Goal: Find specific page/section: Find specific page/section

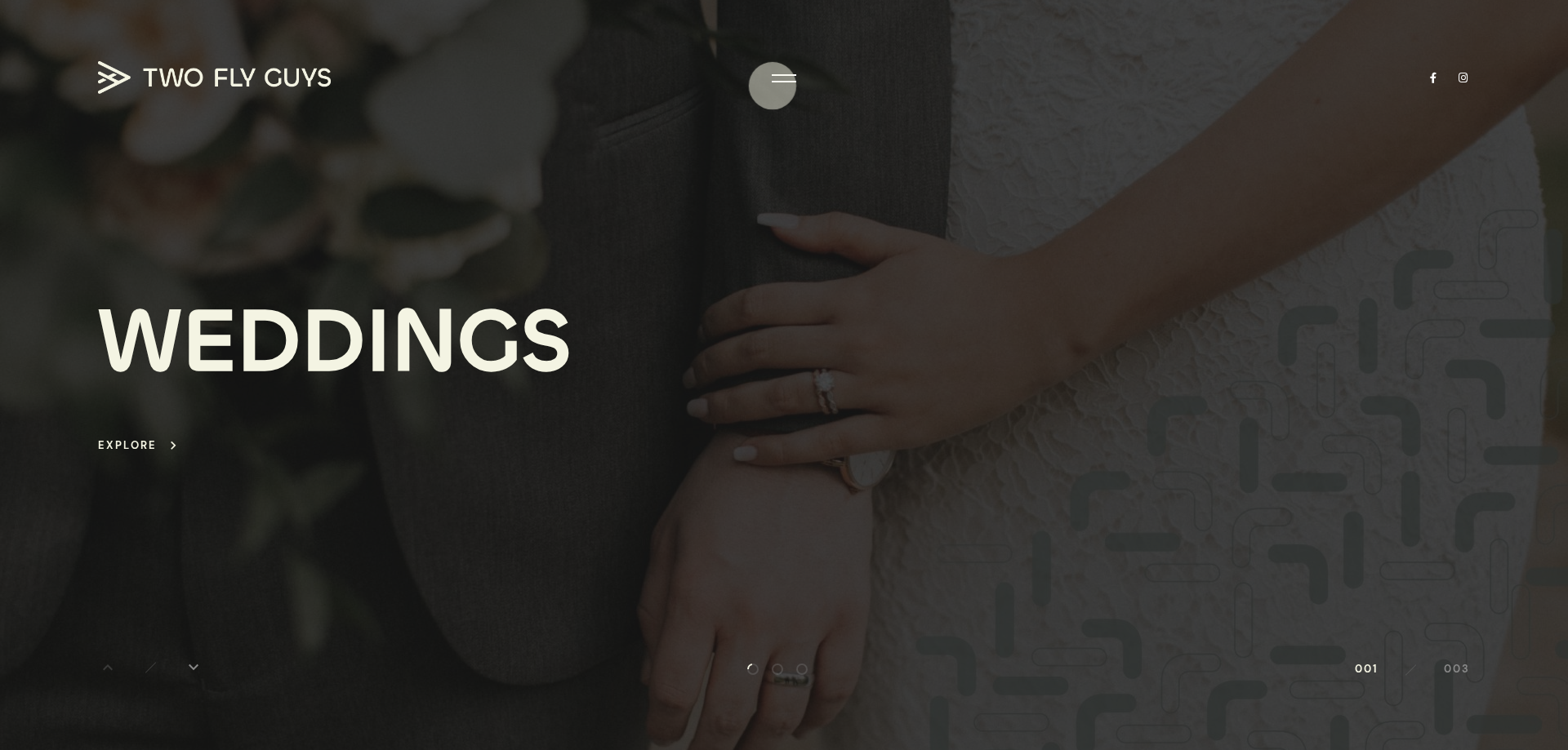
click at [777, 81] on div at bounding box center [784, 81] width 25 height 2
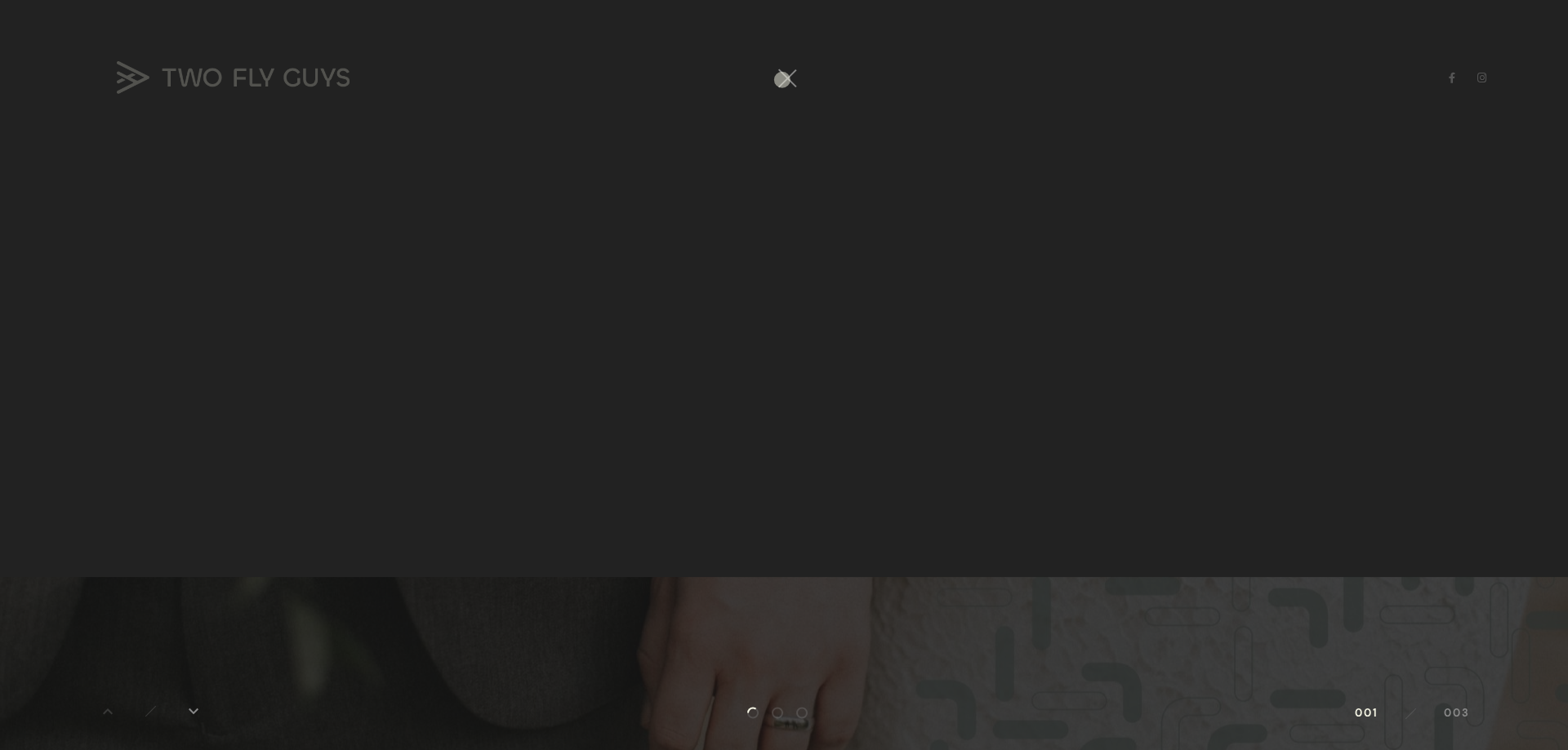
click at [783, 79] on div at bounding box center [784, 202] width 1568 height 750
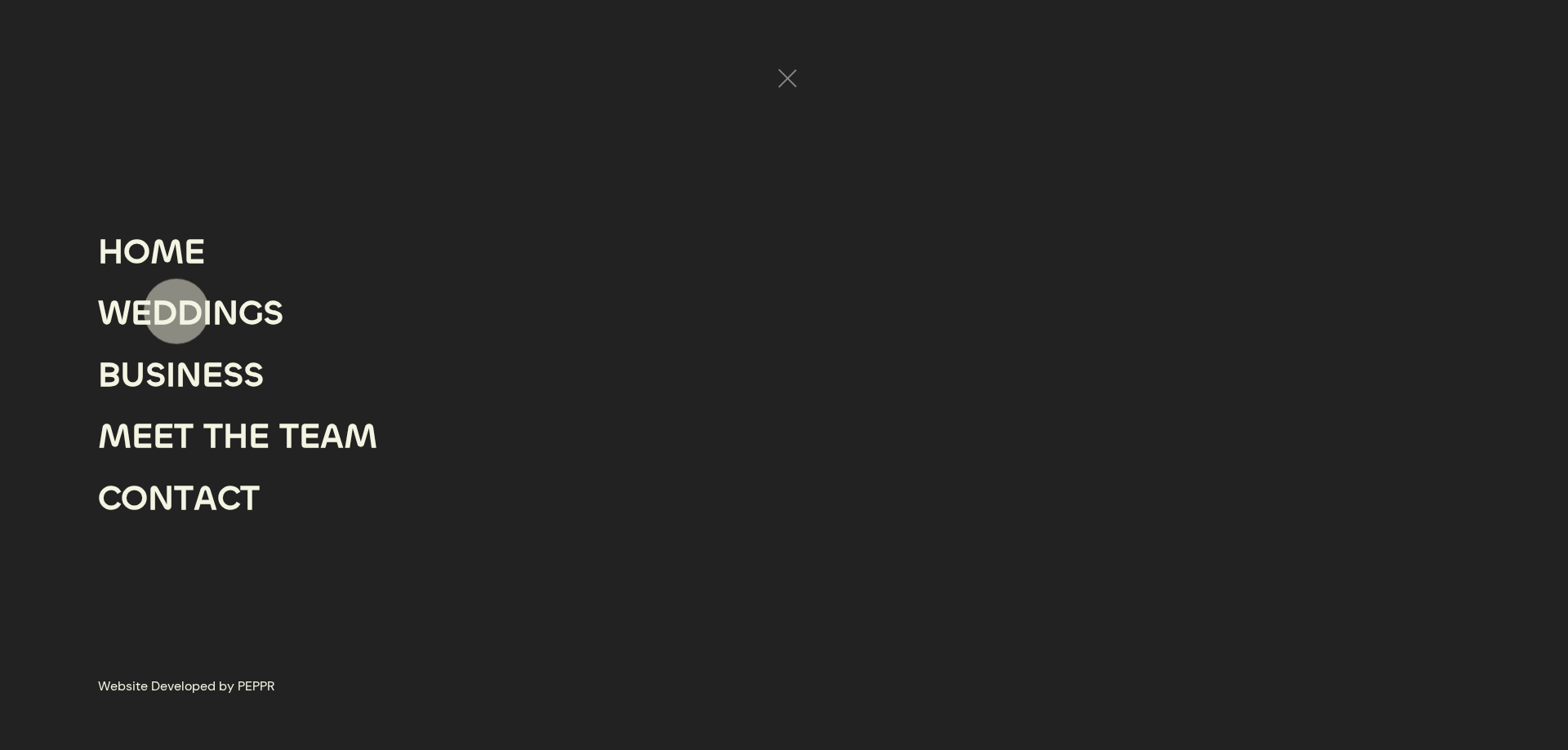
click at [177, 311] on div "D" at bounding box center [164, 313] width 25 height 62
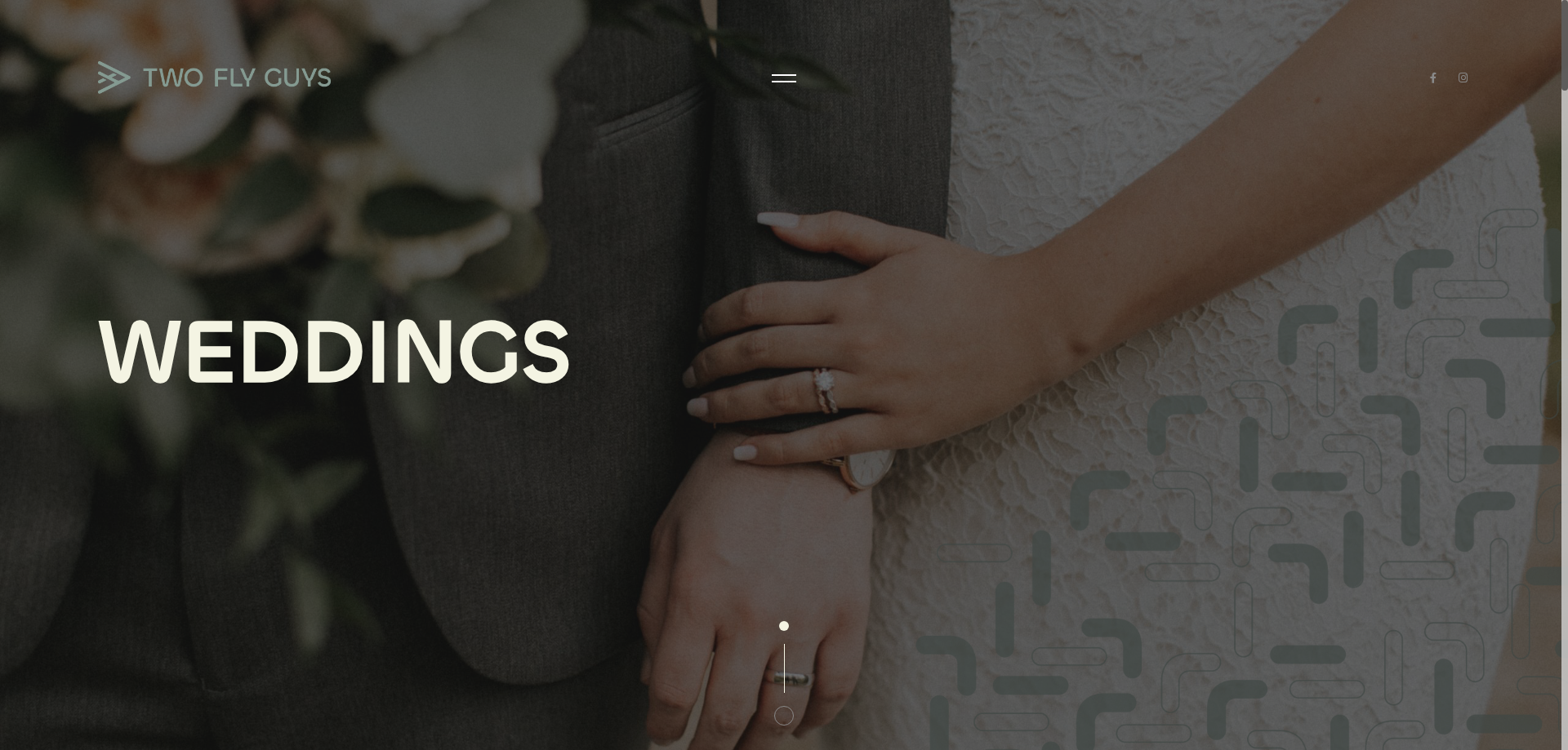
drag, startPoint x: 1567, startPoint y: 217, endPoint x: 1567, endPoint y: -68, distance: 285.0
click at [1555, 0] on html "100 Loading arrow_back H O M E W E D D I N G S B U S I N E S S M E E T T H E T …" at bounding box center [784, 375] width 1568 height 750
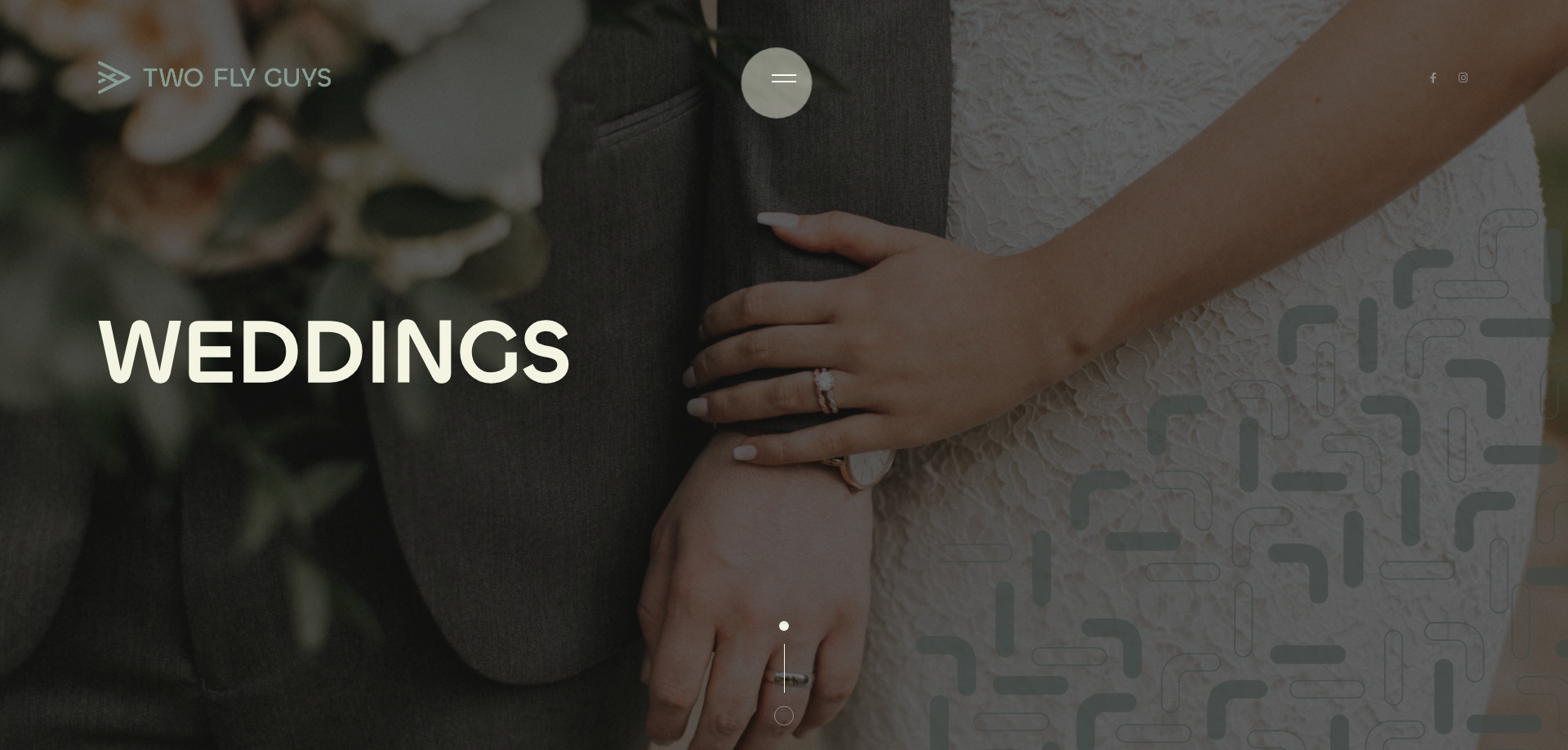
click at [780, 83] on div at bounding box center [784, 79] width 25 height 16
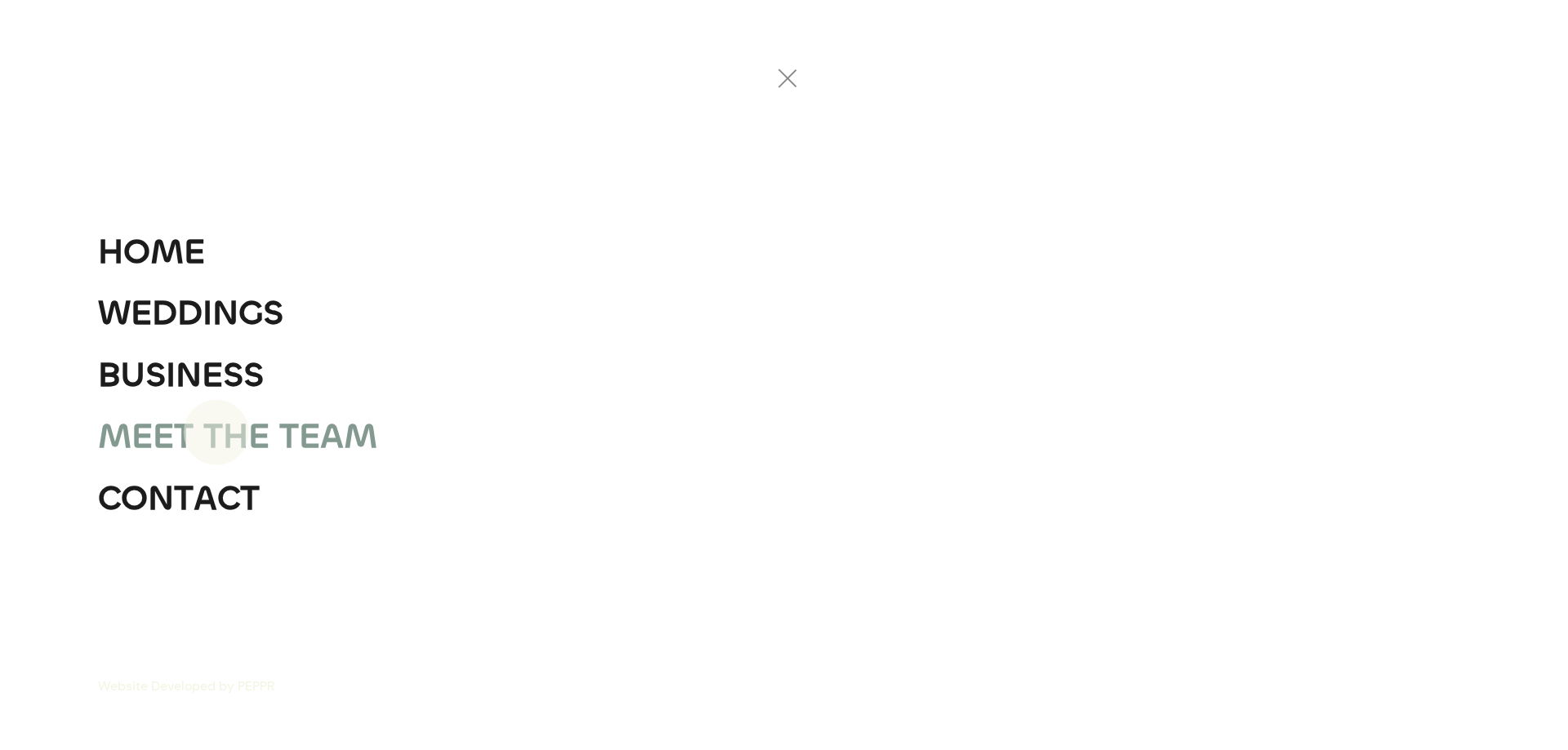
click at [219, 450] on div "T" at bounding box center [213, 437] width 20 height 62
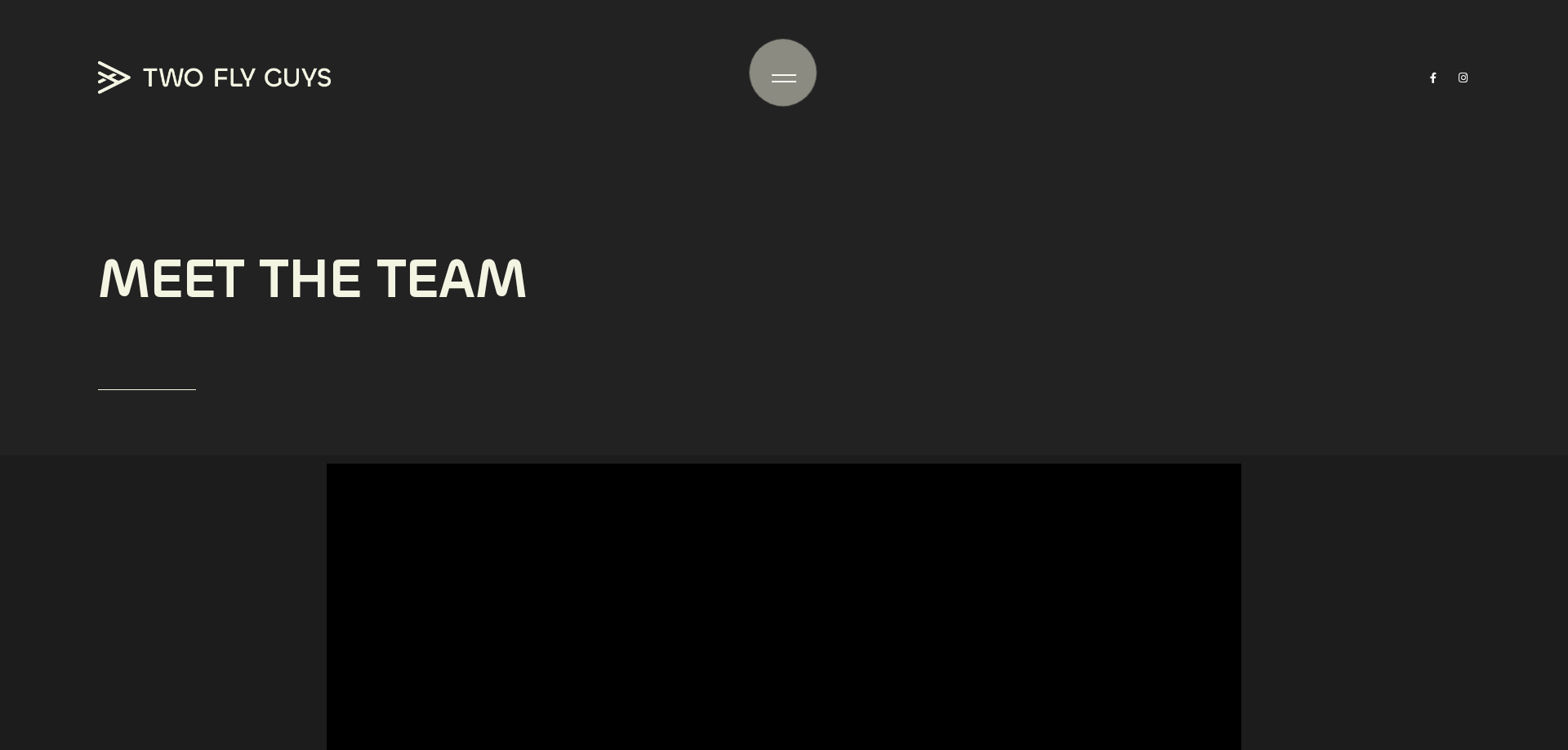
click at [783, 72] on div at bounding box center [784, 79] width 25 height 16
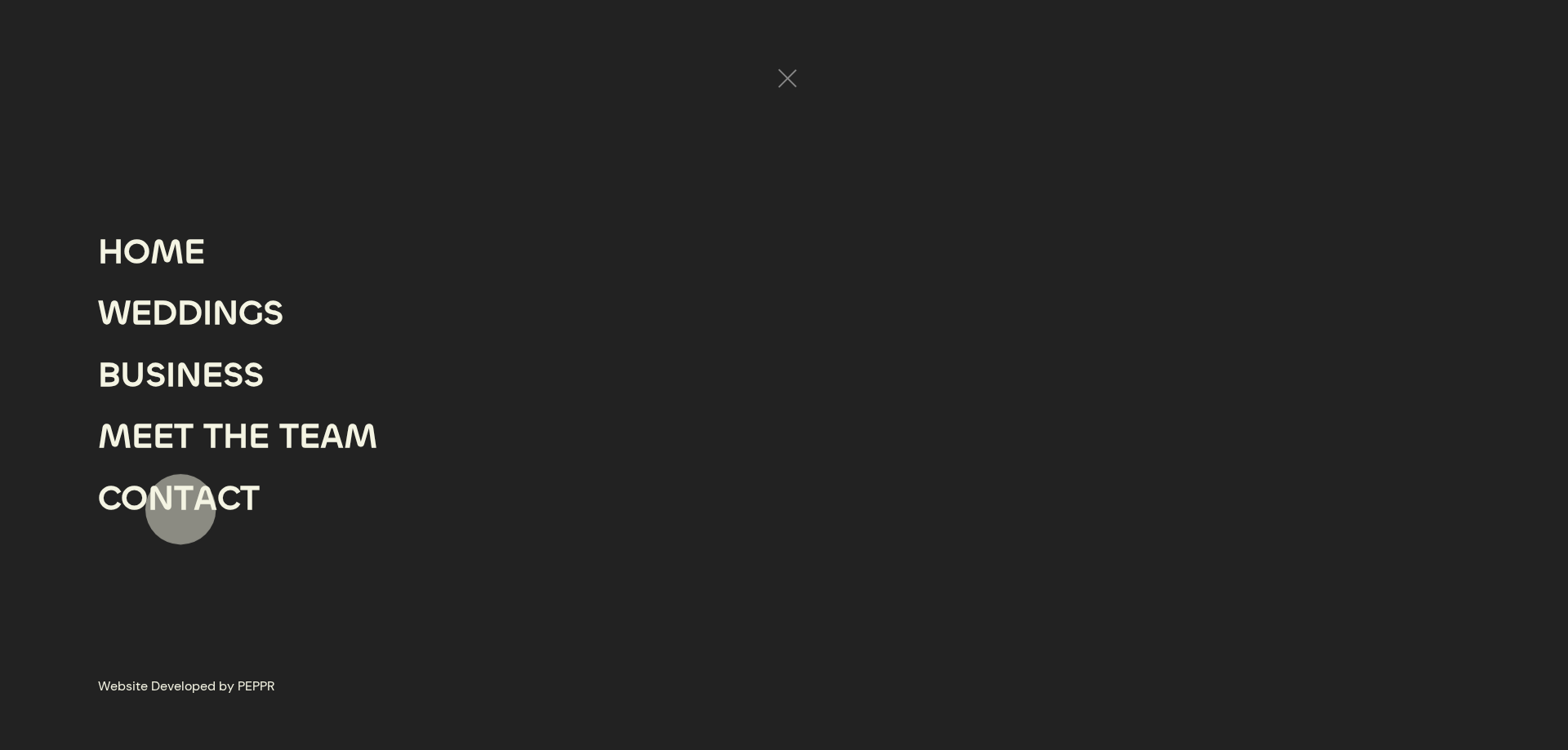
click at [181, 509] on div "T" at bounding box center [184, 499] width 20 height 62
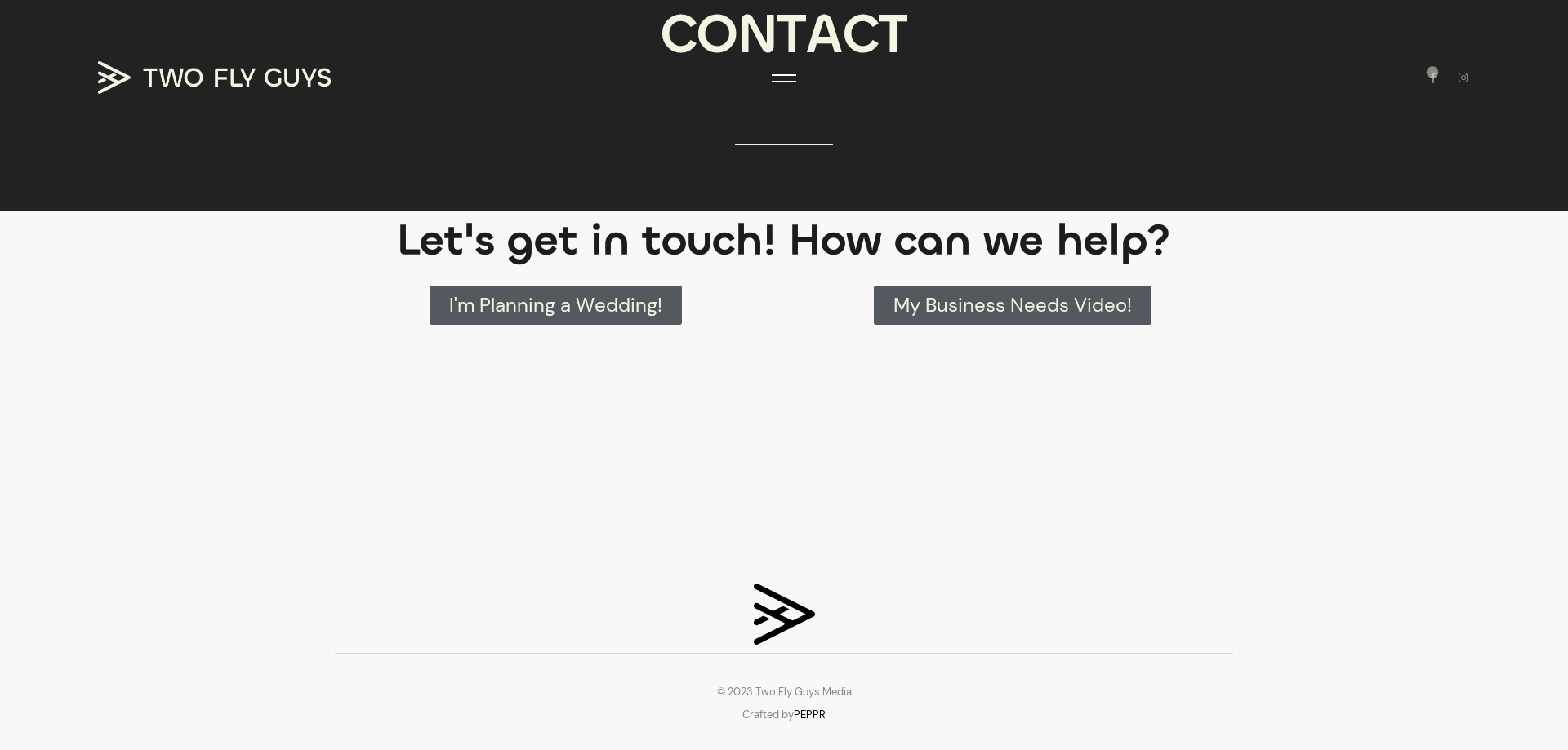
click at [1433, 72] on section "C O N T A C T" at bounding box center [784, 105] width 1568 height 211
click at [1433, 81] on link at bounding box center [1433, 78] width 14 height 11
